Goal: Register for event/course

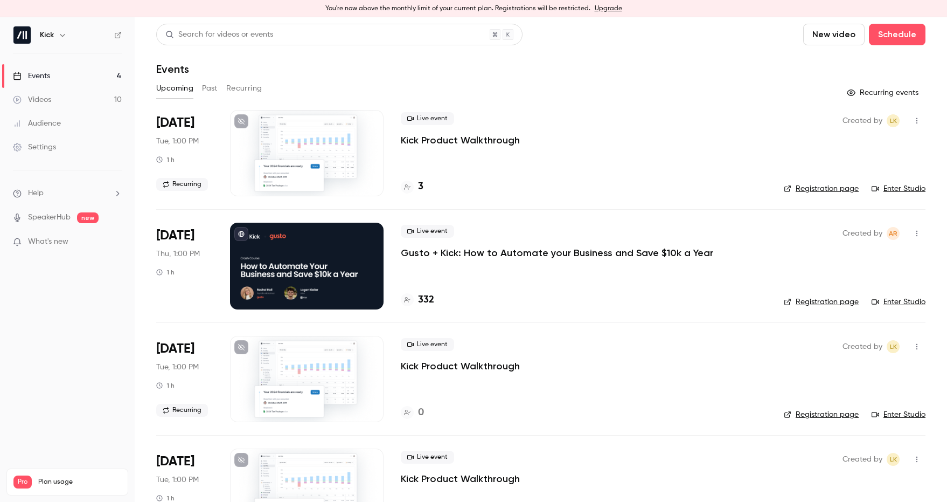
click at [427, 255] on p "Gusto + Kick: How to Automate your Business and Save $10k a Year" at bounding box center [557, 252] width 312 height 13
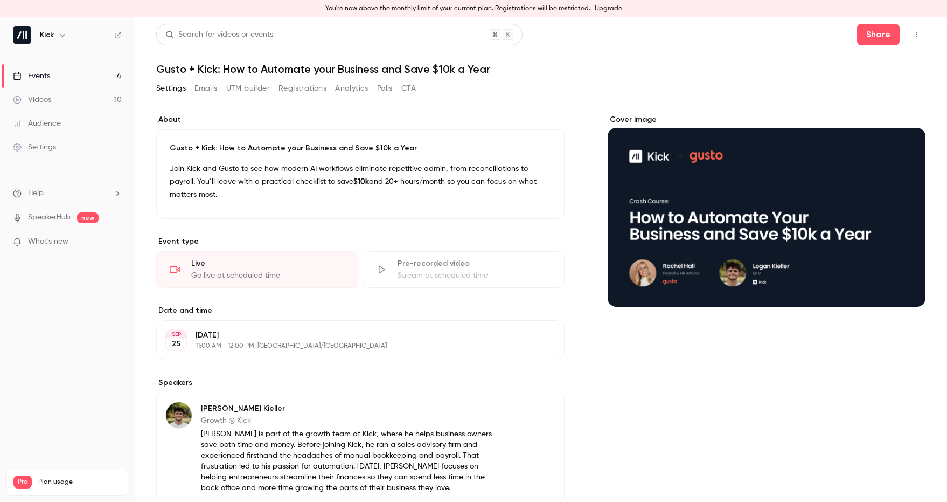
click at [58, 119] on div "Audience" at bounding box center [37, 123] width 48 height 11
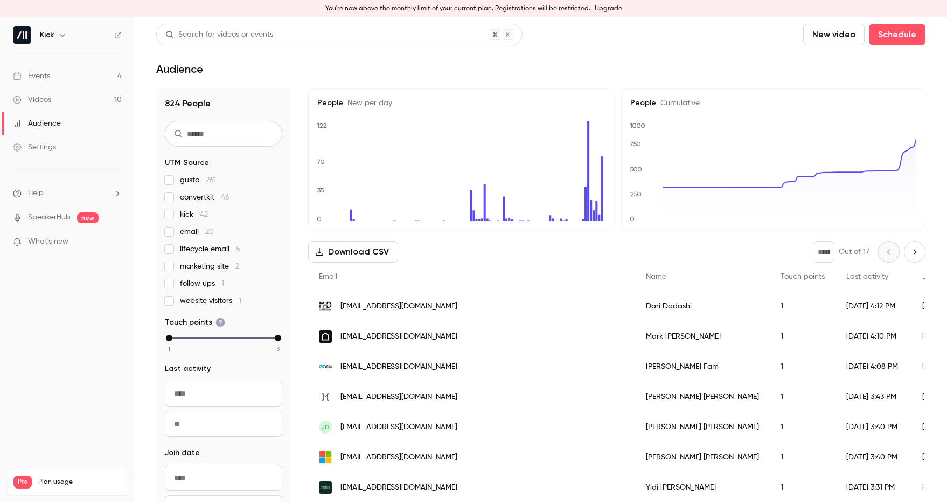
click at [58, 71] on link "Events 4" at bounding box center [67, 76] width 135 height 24
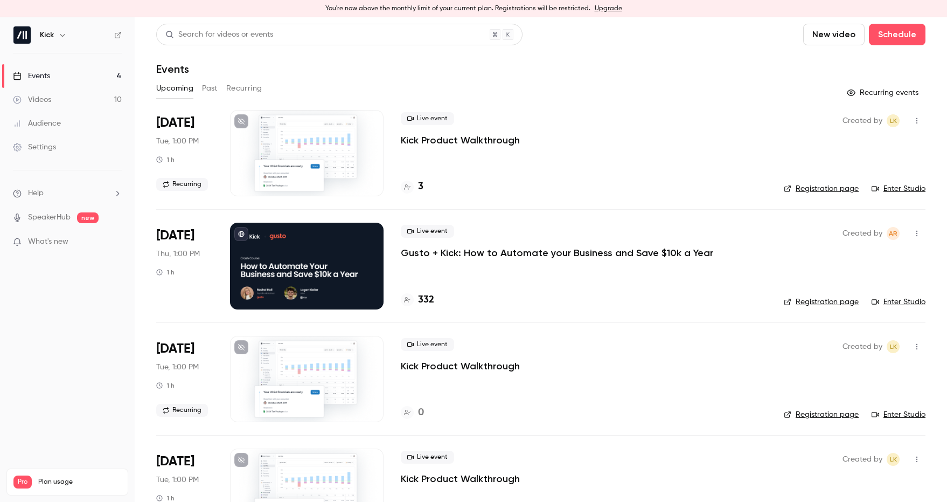
click at [579, 246] on p "Gusto + Kick: How to Automate your Business and Save $10k a Year" at bounding box center [557, 252] width 312 height 13
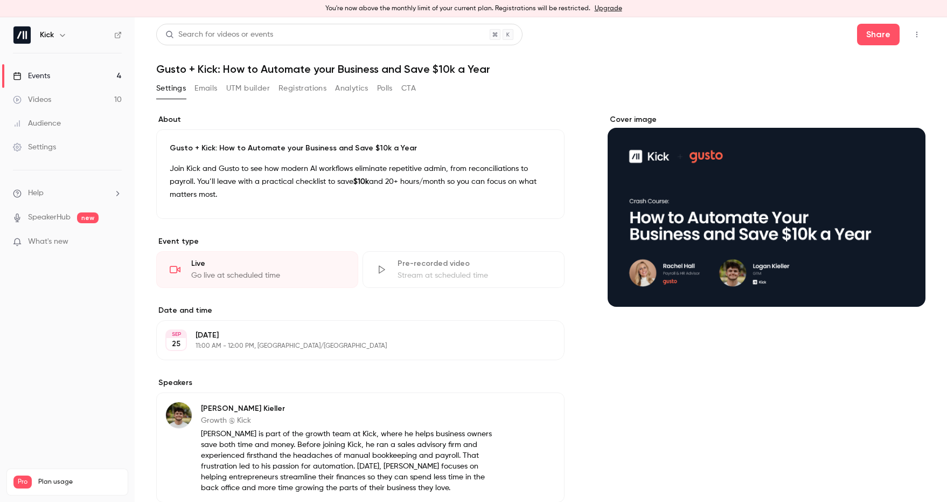
click at [310, 89] on button "Registrations" at bounding box center [303, 88] width 48 height 17
click at [60, 34] on icon "button" at bounding box center [62, 35] width 9 height 9
click at [60, 34] on div at bounding box center [473, 251] width 947 height 502
click at [51, 30] on h6 "Kick" at bounding box center [47, 35] width 14 height 11
click at [49, 33] on h6 "Kick" at bounding box center [47, 35] width 14 height 11
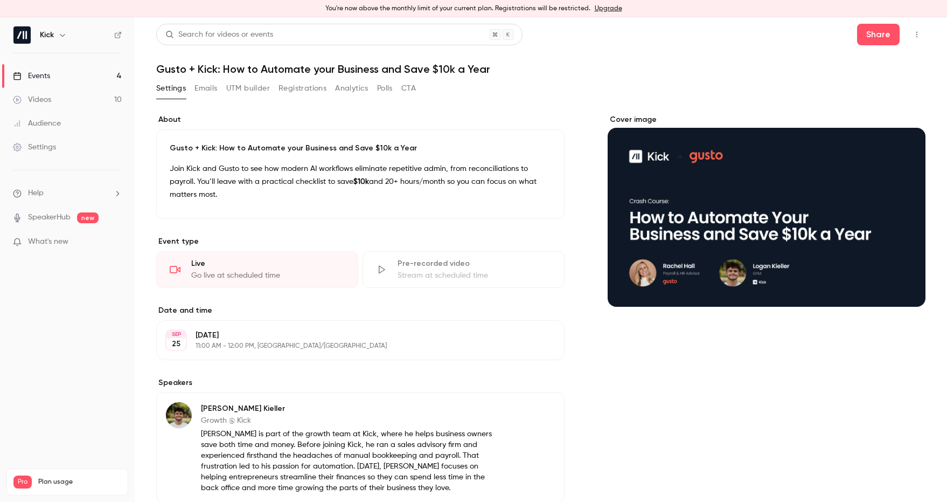
click at [33, 36] on div "Kick" at bounding box center [67, 35] width 109 height 18
click at [22, 38] on img at bounding box center [21, 34] width 17 height 17
